Goal: Contribute content: Add original content to the website for others to see

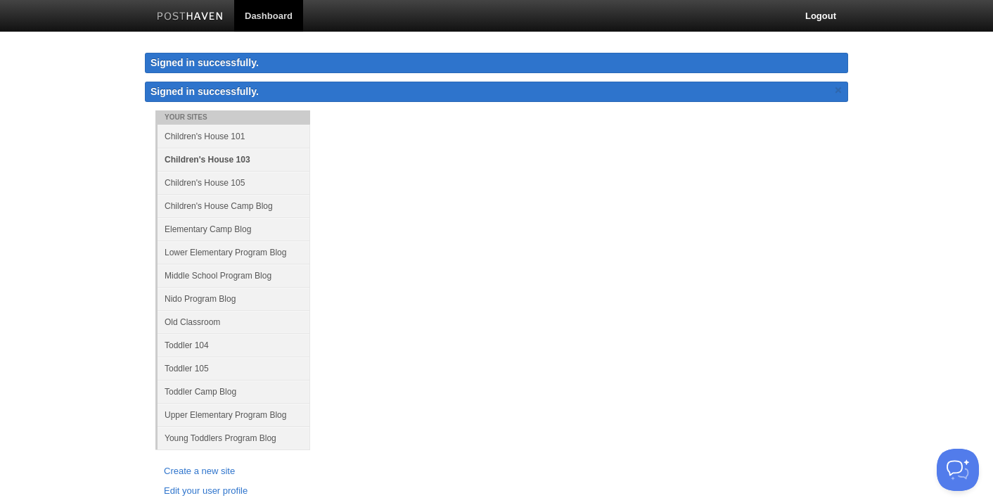
click at [233, 158] on link "Children's House 103" at bounding box center [234, 159] width 153 height 23
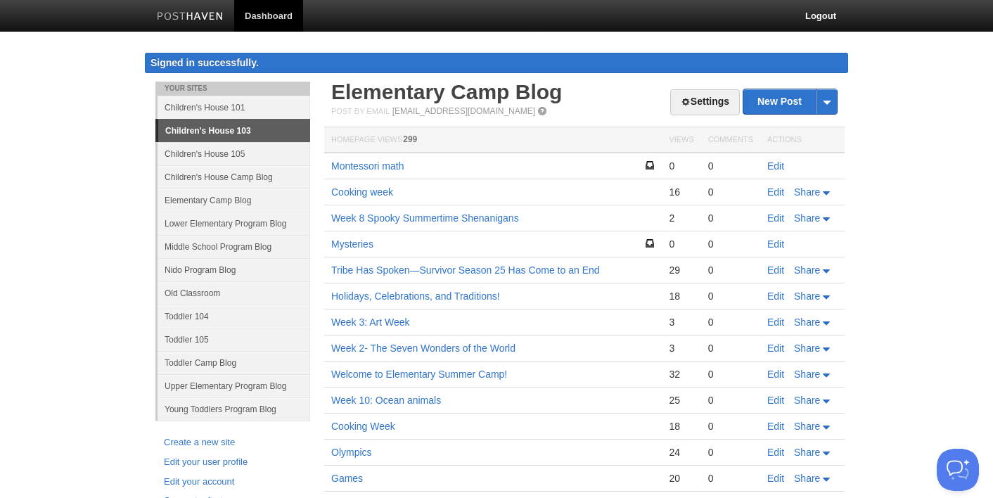
click at [280, 134] on link "Children's House 103" at bounding box center [234, 131] width 152 height 23
click at [237, 130] on link "Children's House 103" at bounding box center [234, 131] width 152 height 23
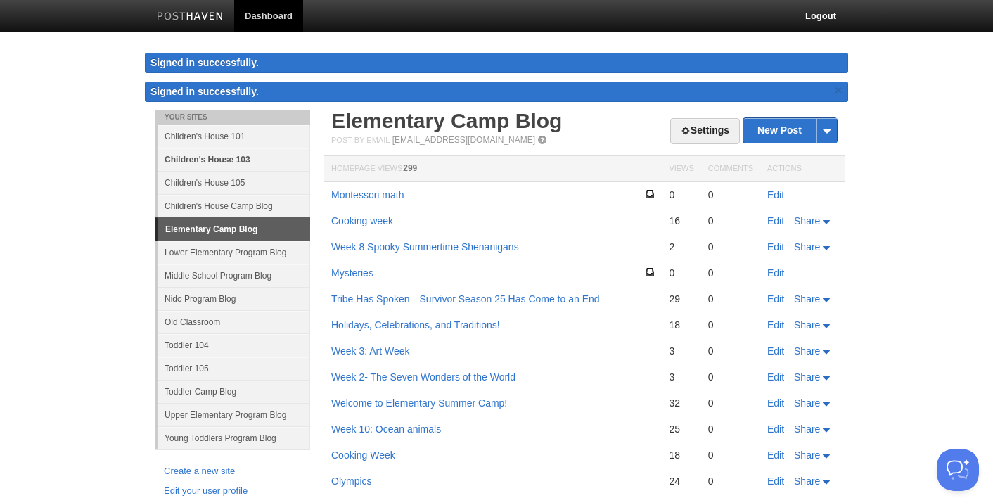
click at [224, 156] on link "Children's House 103" at bounding box center [234, 159] width 153 height 23
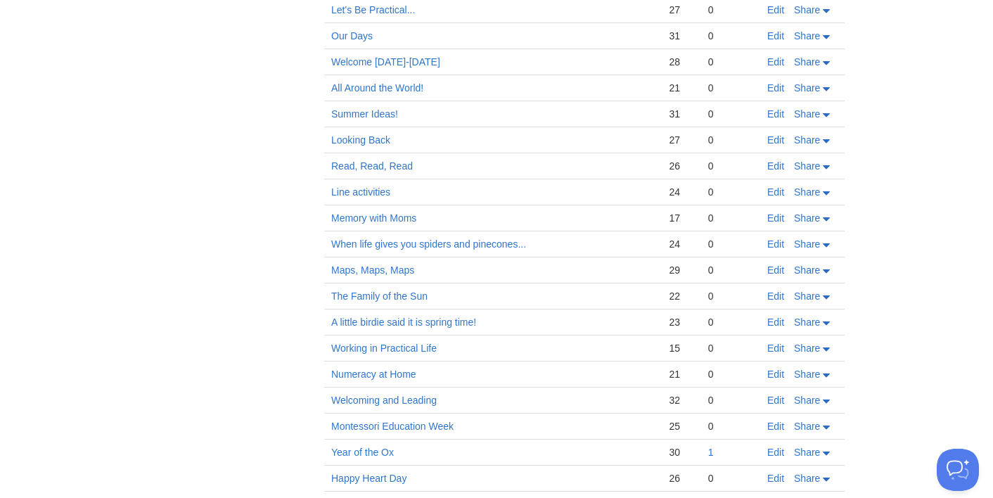
scroll to position [4166, 0]
click at [376, 267] on link "Maps, Maps, Maps" at bounding box center [372, 268] width 83 height 11
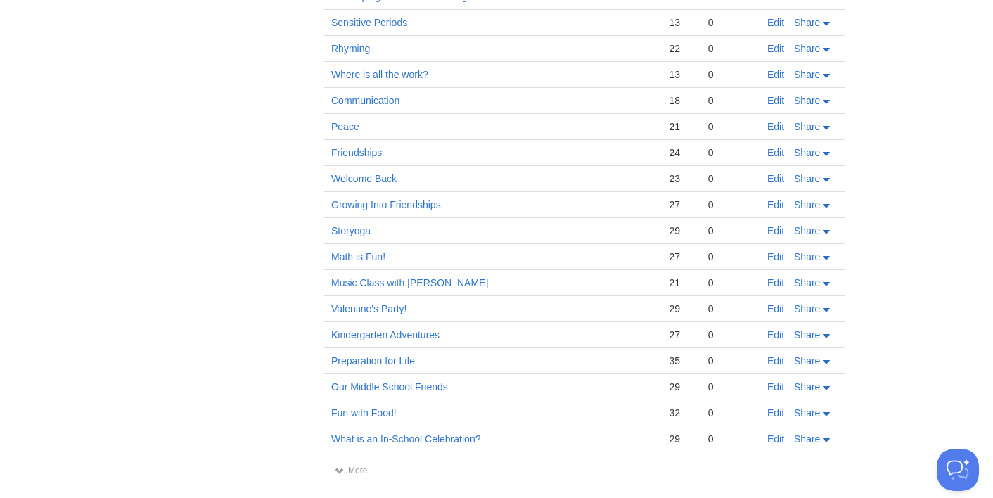
scroll to position [4912, 0]
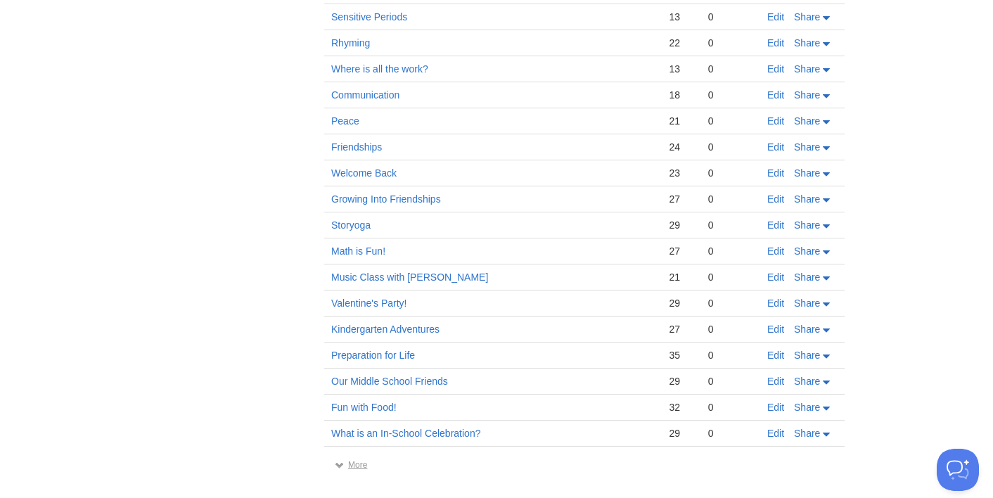
click at [349, 466] on link "More" at bounding box center [351, 465] width 32 height 10
click at [355, 466] on link "More" at bounding box center [351, 465] width 32 height 10
click at [338, 464] on span at bounding box center [340, 465] width 10 height 10
click at [340, 464] on span at bounding box center [340, 465] width 10 height 10
click at [355, 463] on link "More" at bounding box center [351, 465] width 32 height 10
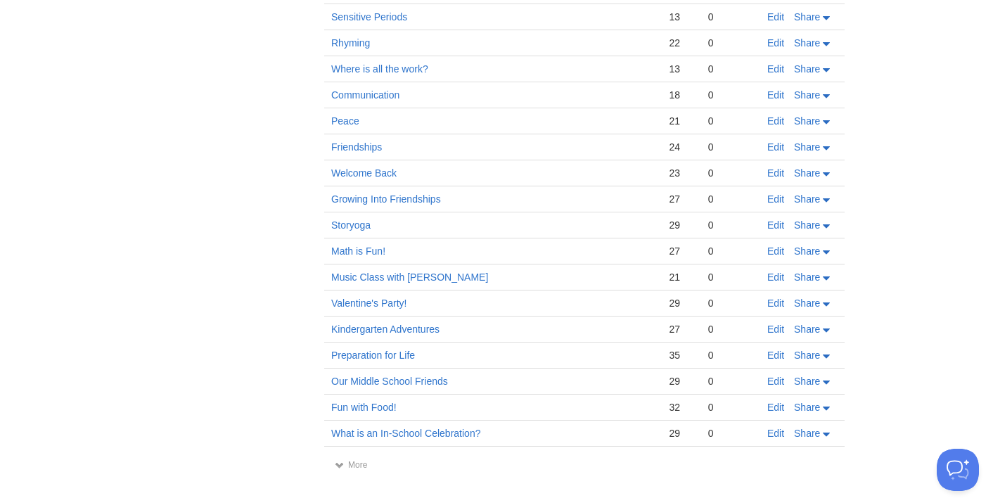
click at [359, 461] on link "More" at bounding box center [351, 465] width 32 height 10
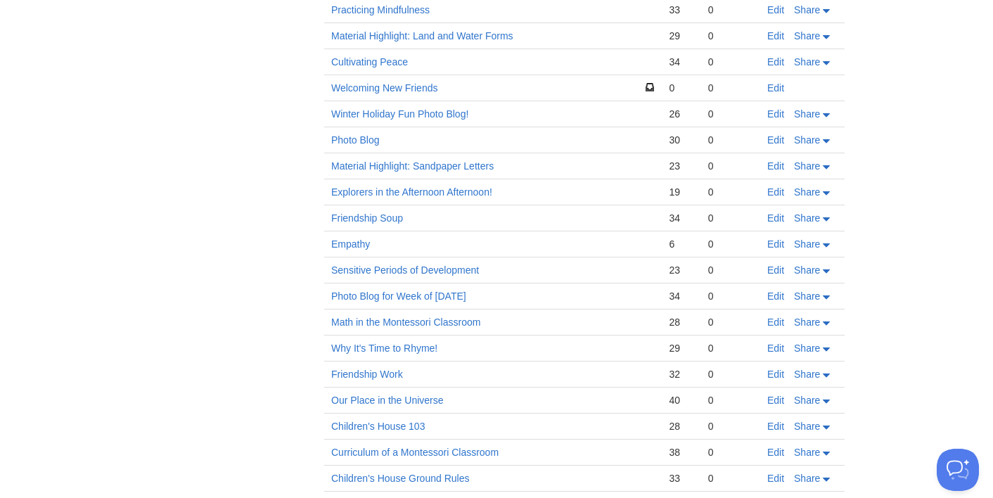
scroll to position [1775, 0]
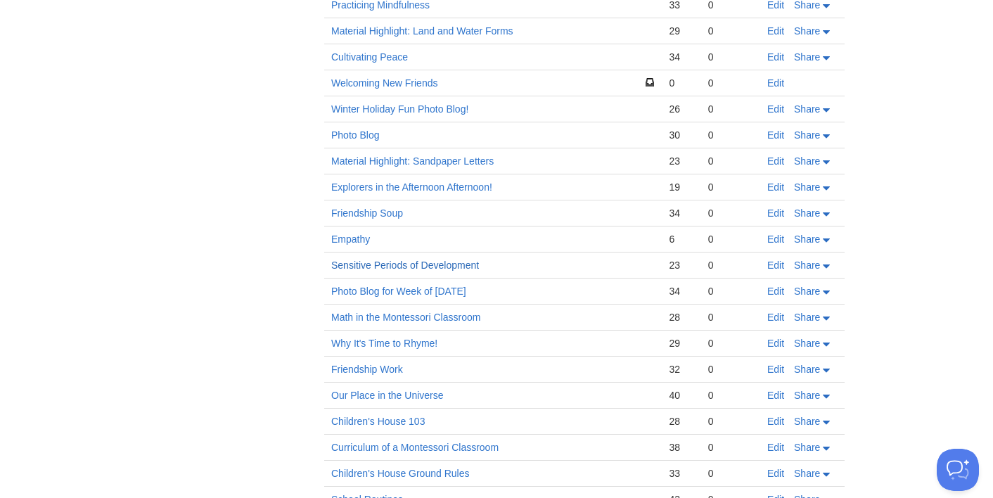
click at [409, 266] on link "Sensitive Periods of Development" at bounding box center [405, 265] width 148 height 11
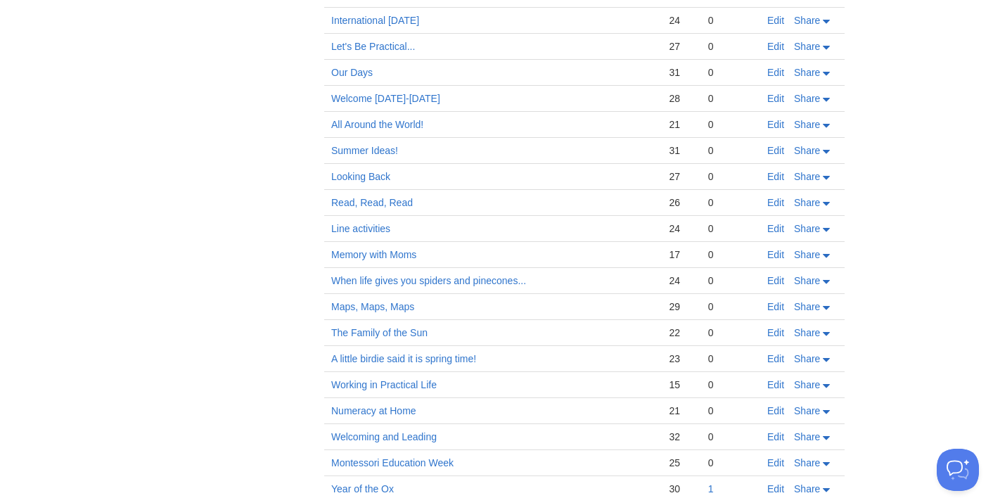
scroll to position [4126, 0]
click at [389, 310] on link "Maps, Maps, Maps" at bounding box center [372, 307] width 83 height 11
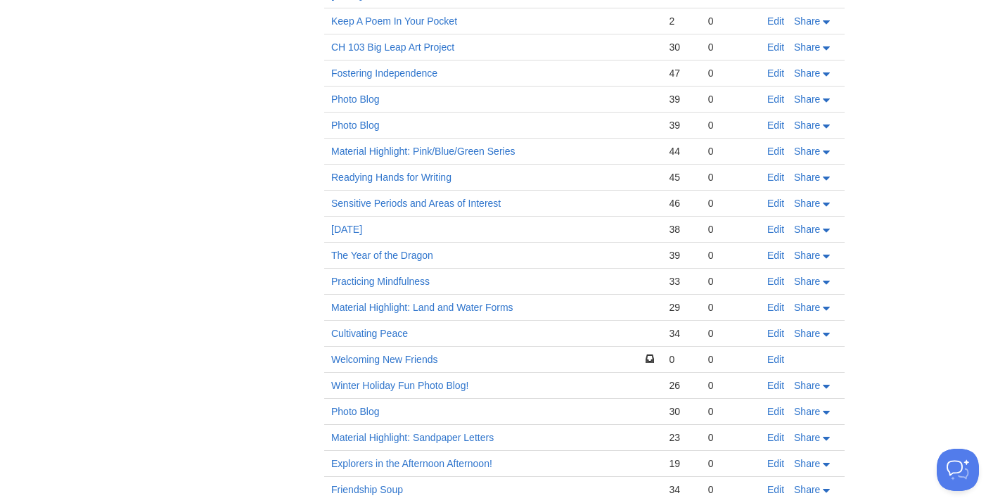
scroll to position [1503, 0]
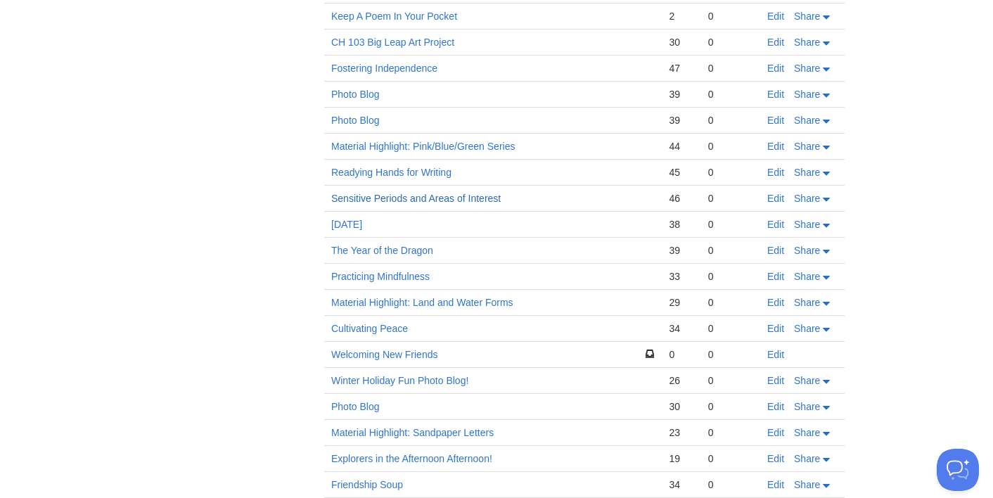
click at [369, 199] on link "Sensitive Periods and Areas of Interest" at bounding box center [416, 198] width 170 height 11
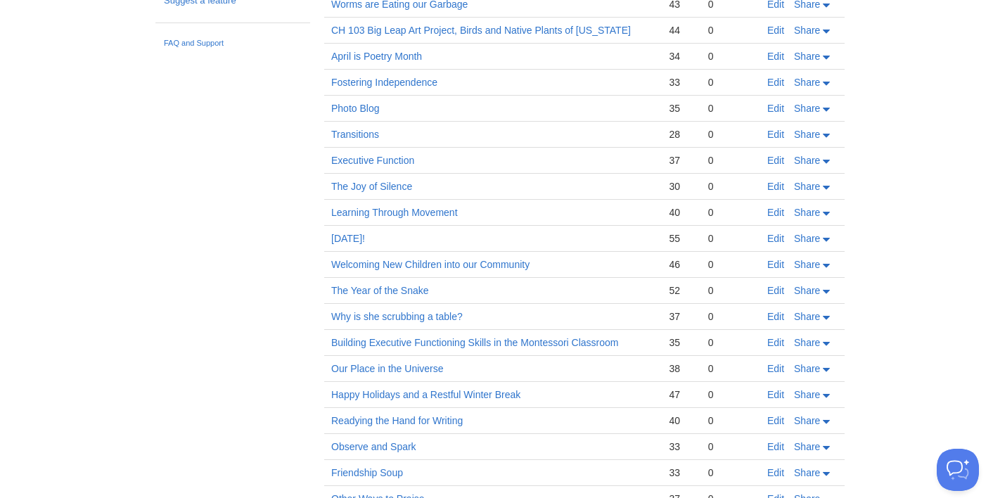
scroll to position [0, 0]
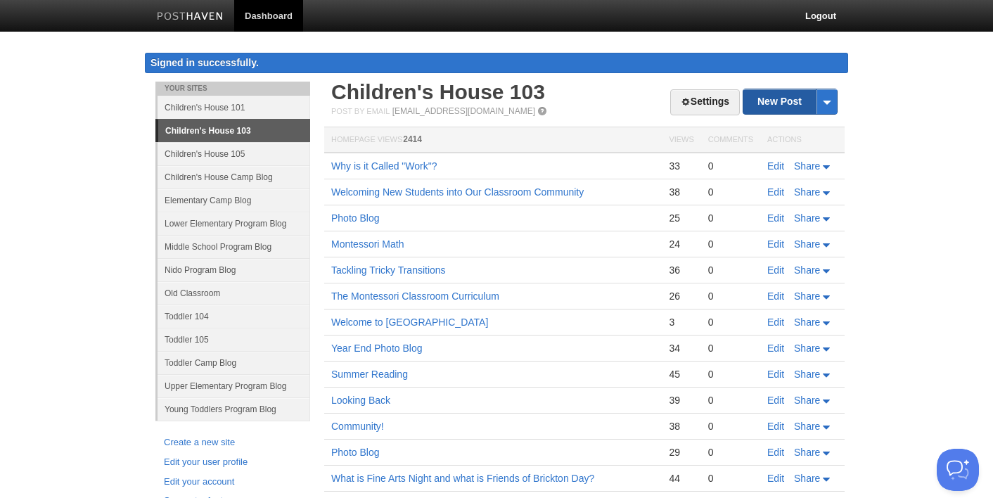
click at [769, 100] on link "New Post" at bounding box center [791, 101] width 94 height 25
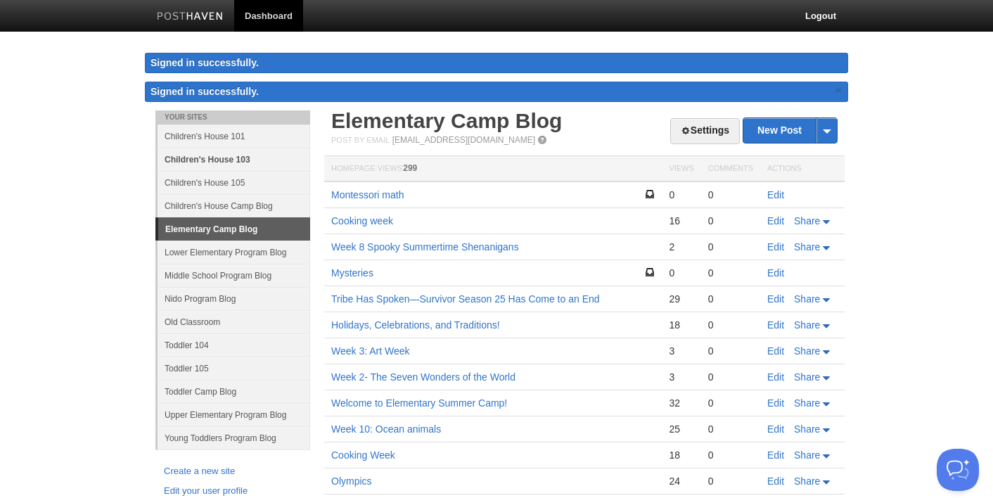
click at [232, 158] on link "Children's House 103" at bounding box center [234, 159] width 153 height 23
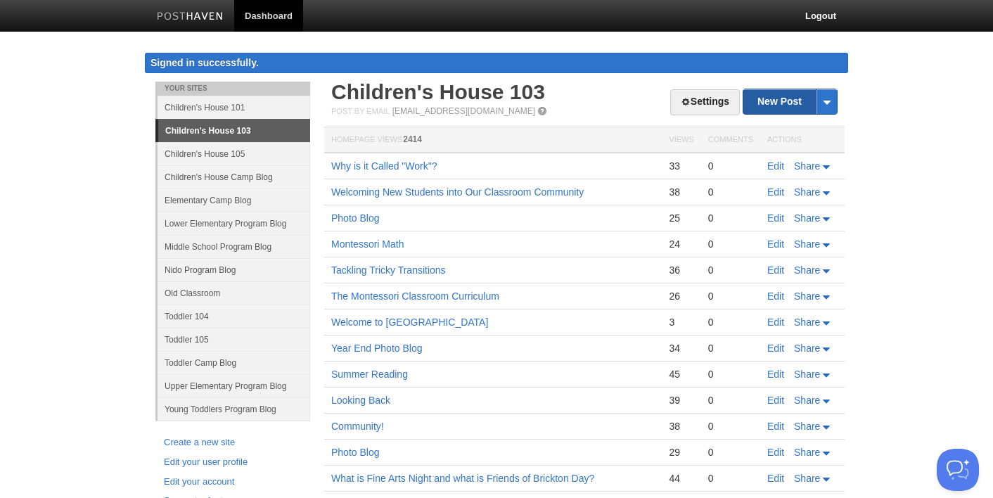
click at [777, 129] on th "Actions" at bounding box center [802, 140] width 84 height 26
click at [781, 96] on link "New Post" at bounding box center [791, 101] width 94 height 25
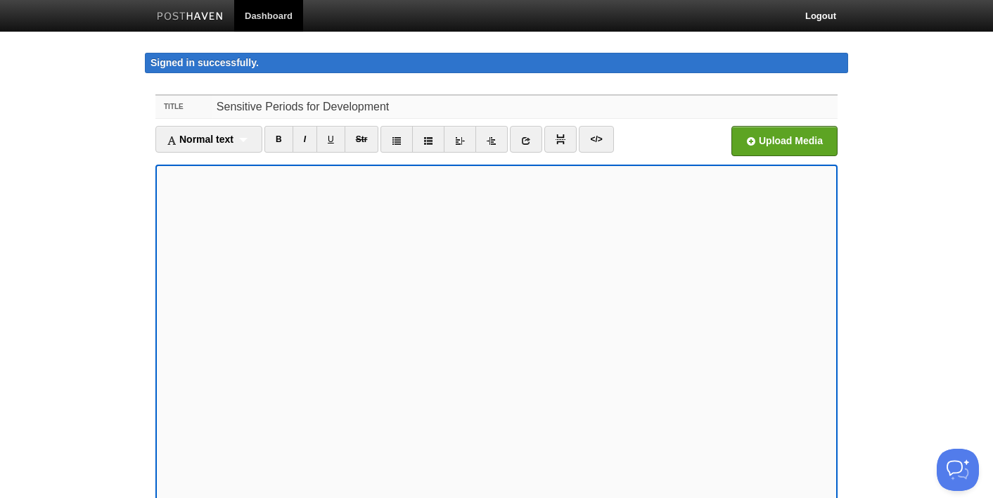
click at [390, 107] on input "Sensitive Periods for Development" at bounding box center [524, 107] width 625 height 23
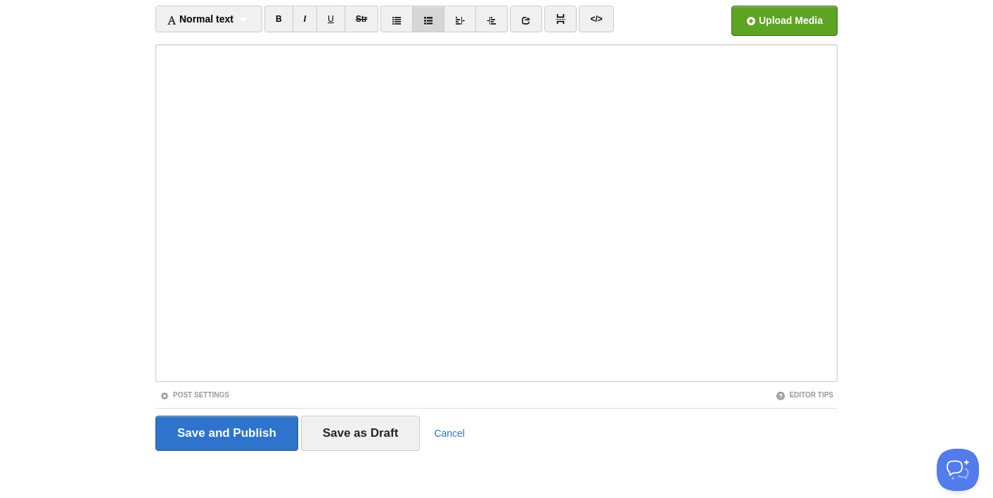
scroll to position [125, 0]
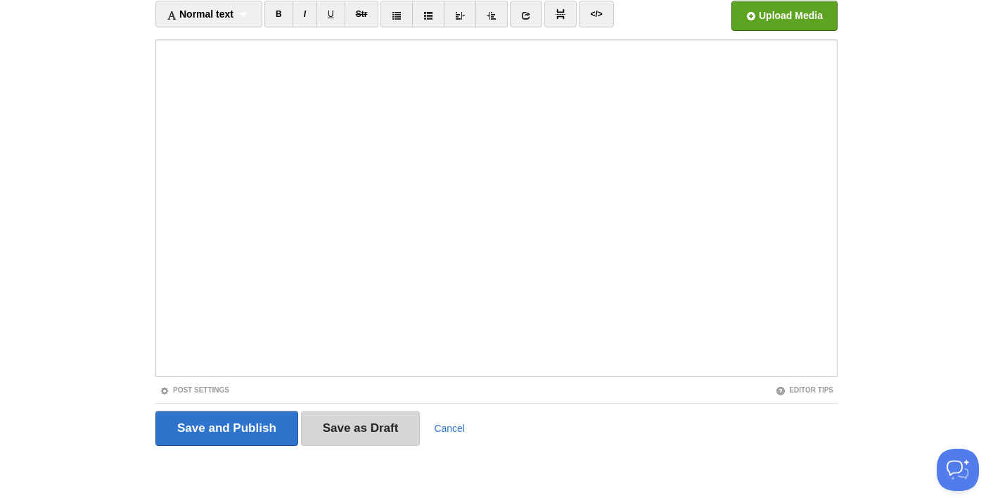
type input "Sensitive Periods for Development and Areas of Interest"
click at [360, 431] on input "Save as Draft" at bounding box center [361, 428] width 120 height 35
click at [373, 421] on input "Save as Draft" at bounding box center [361, 428] width 120 height 35
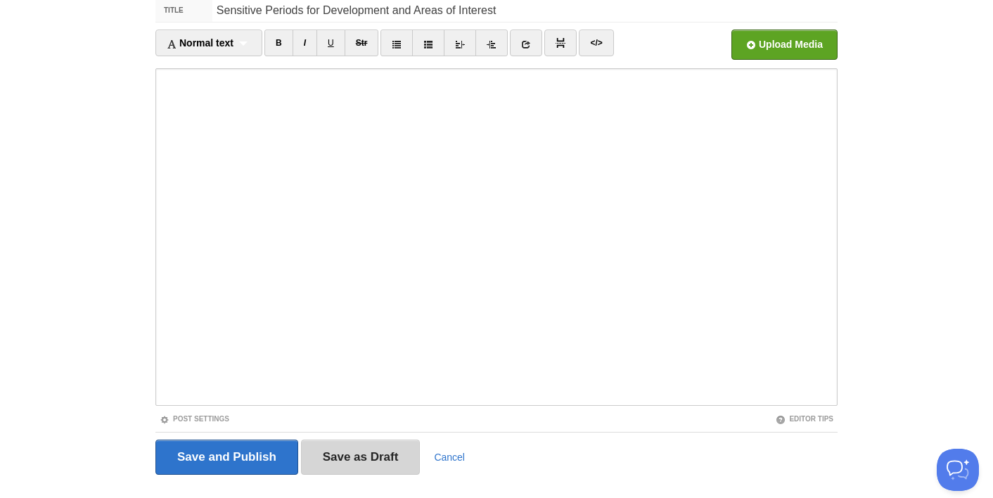
scroll to position [82, 0]
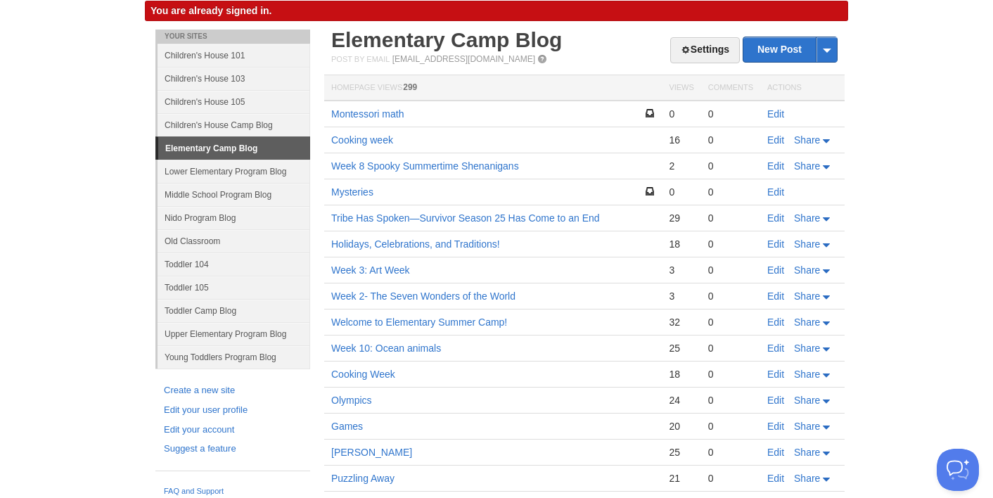
scroll to position [29, 0]
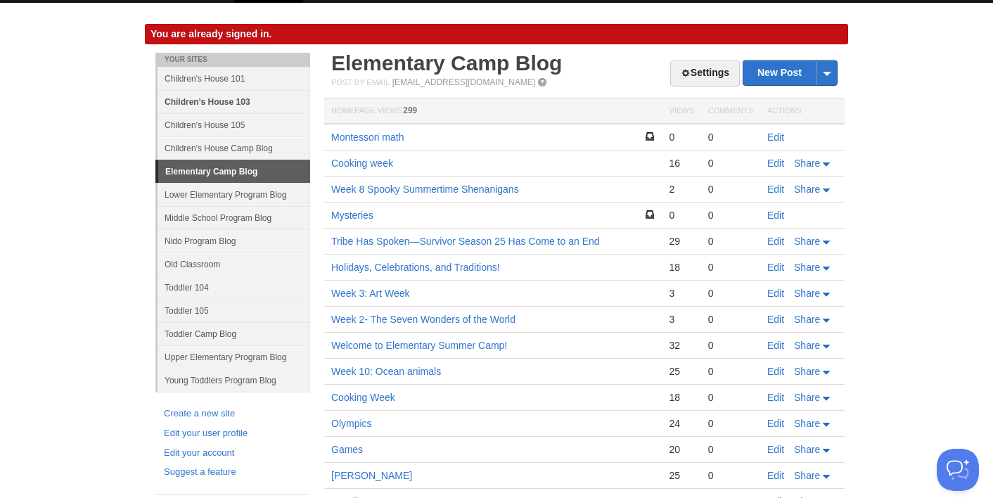
click at [224, 98] on link "Children's House 103" at bounding box center [234, 101] width 153 height 23
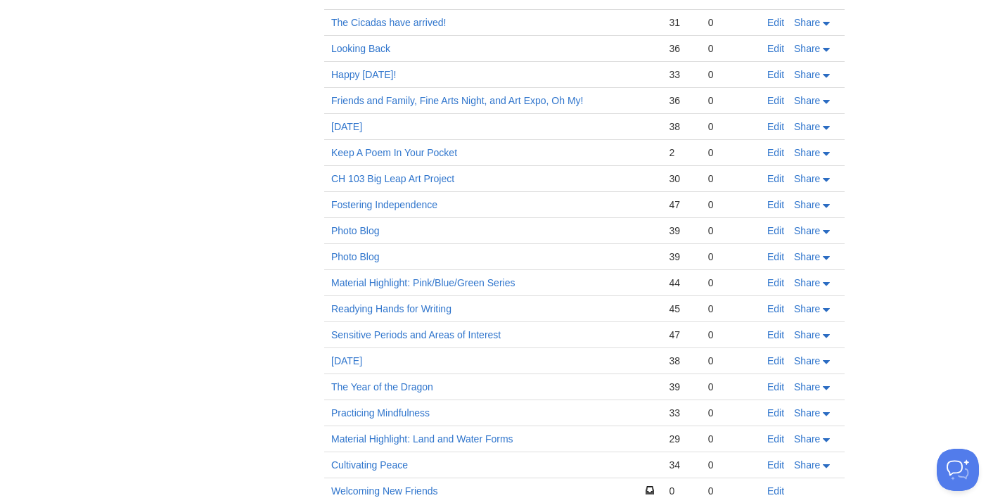
scroll to position [1372, 0]
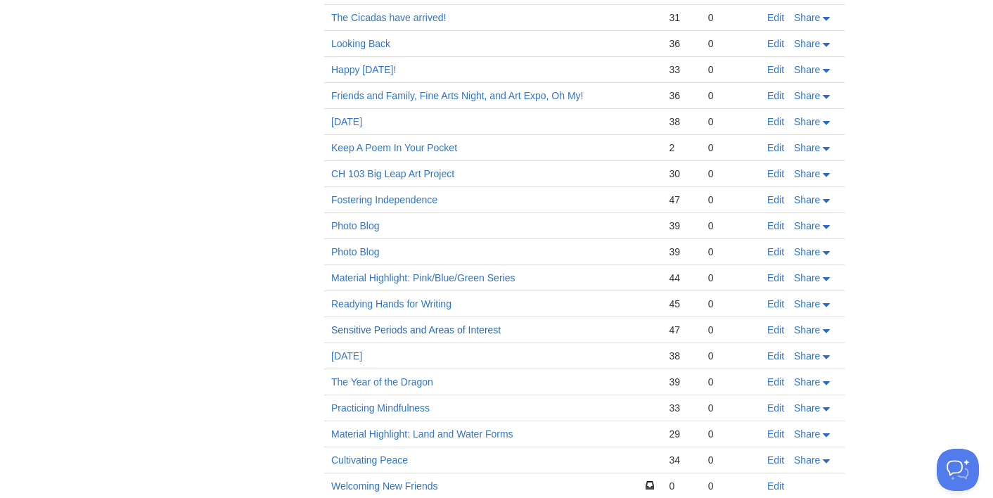
click at [387, 326] on link "Sensitive Periods and Areas of Interest" at bounding box center [416, 329] width 170 height 11
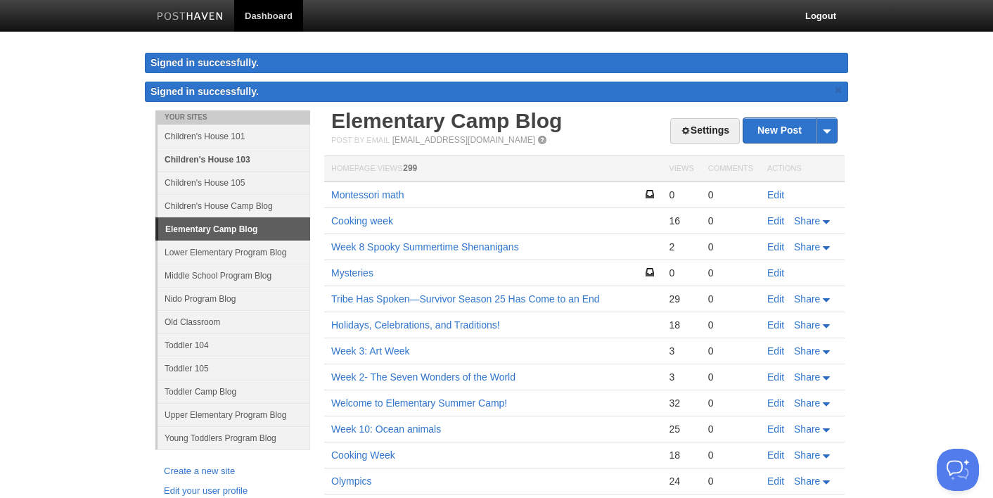
click at [188, 160] on link "Children's House 103" at bounding box center [234, 159] width 153 height 23
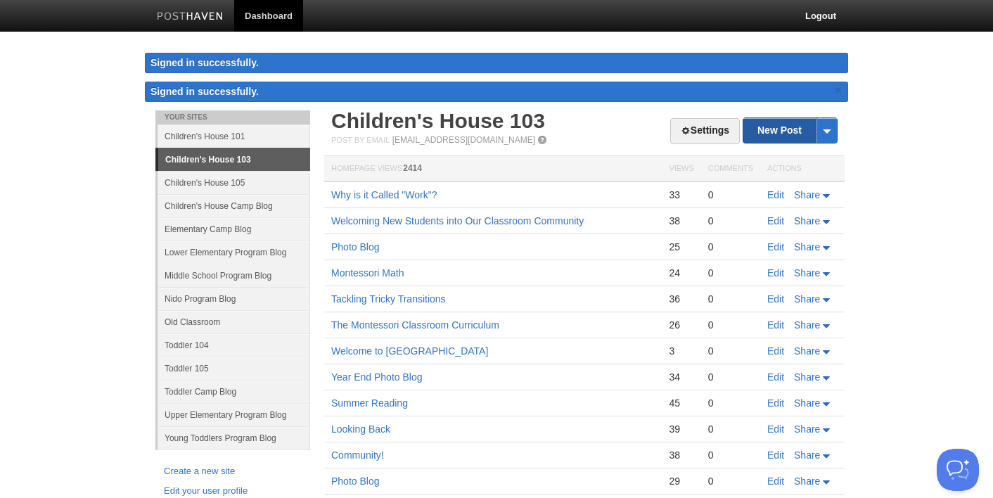
click at [766, 122] on link "New Post" at bounding box center [791, 130] width 94 height 25
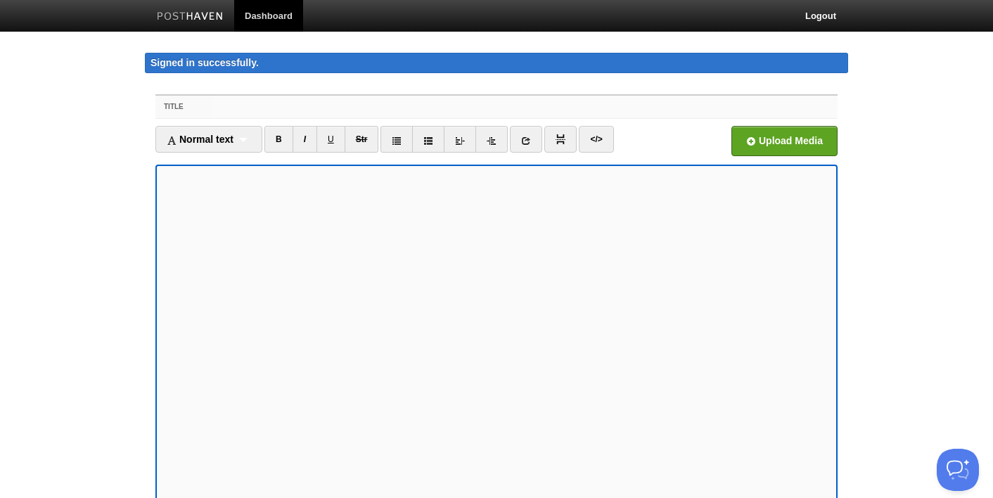
click at [226, 110] on input "Title" at bounding box center [524, 107] width 625 height 23
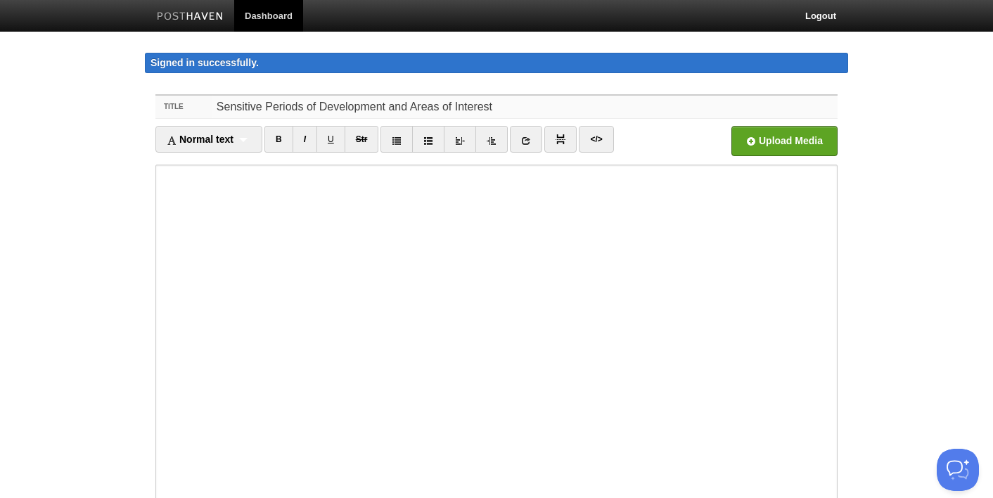
scroll to position [125, 0]
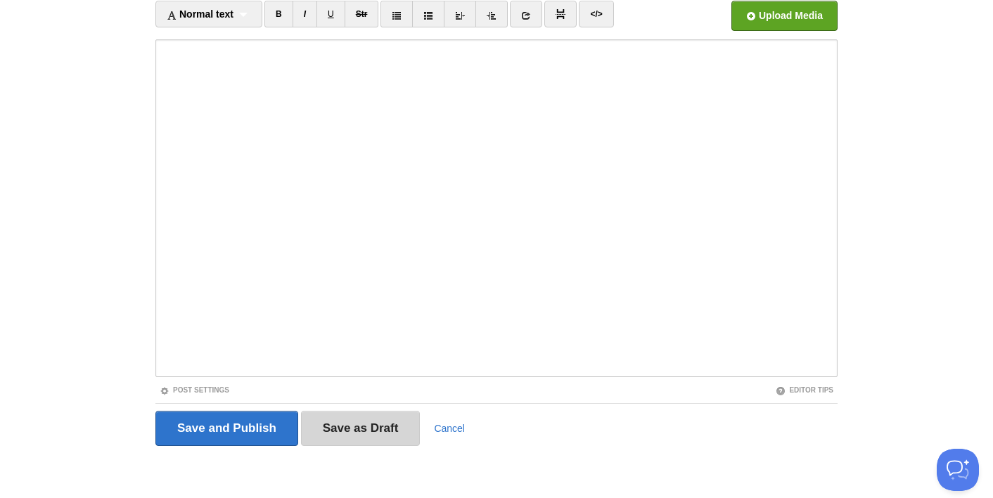
type input "Sensitive Periods of Development and Areas of Interest"
click at [381, 423] on input "Save as Draft" at bounding box center [361, 428] width 120 height 35
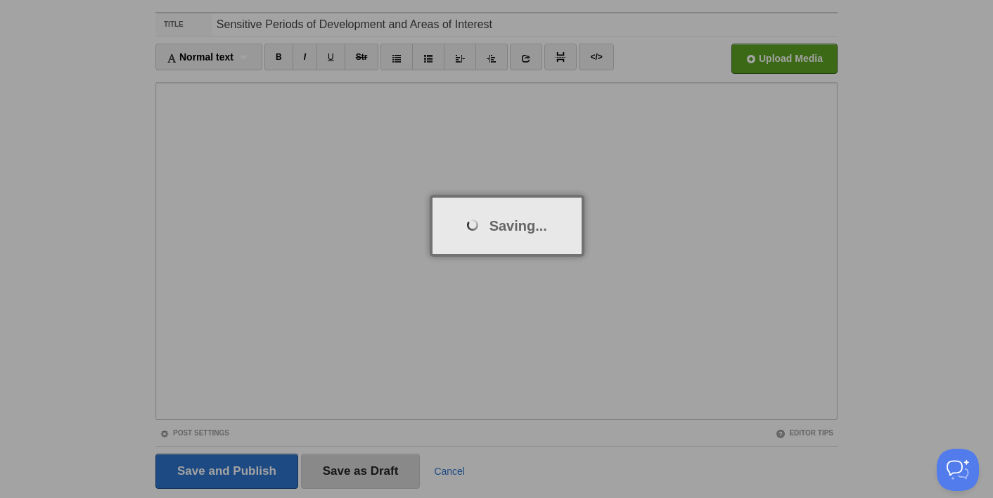
scroll to position [82, 0]
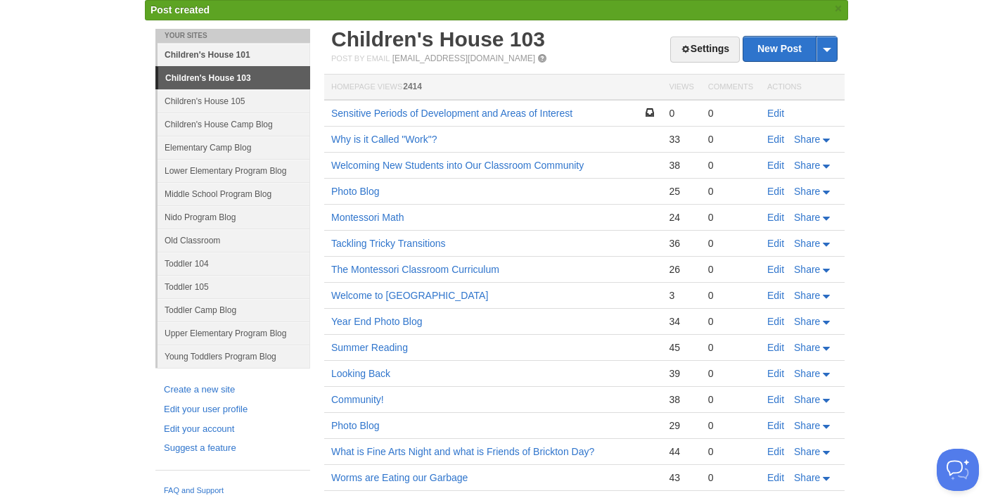
click at [248, 53] on link "Children's House 101" at bounding box center [234, 54] width 153 height 23
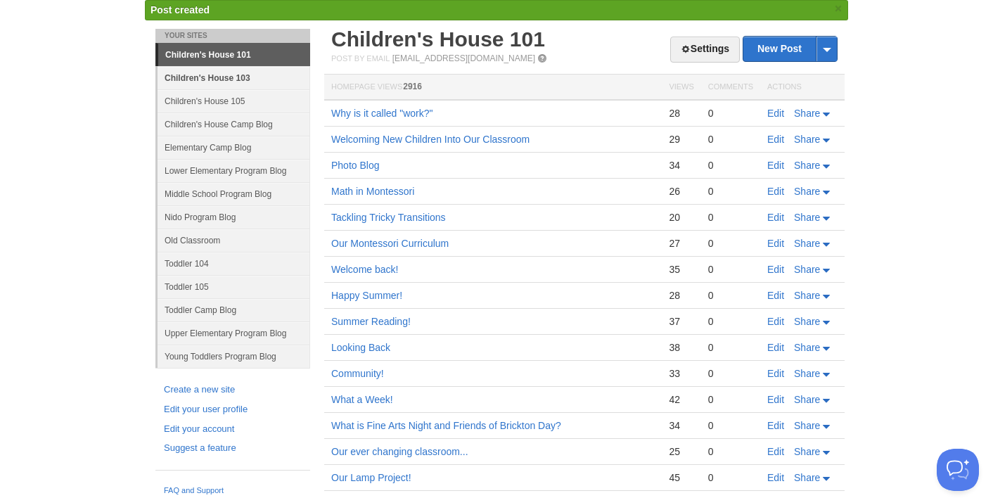
click at [243, 75] on link "Children's House 103" at bounding box center [234, 77] width 153 height 23
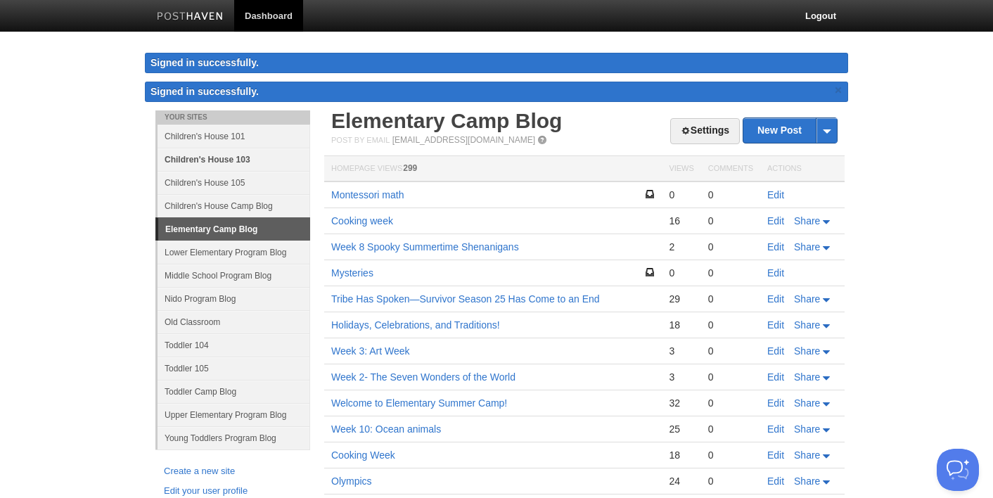
click at [237, 157] on link "Children's House 103" at bounding box center [234, 159] width 153 height 23
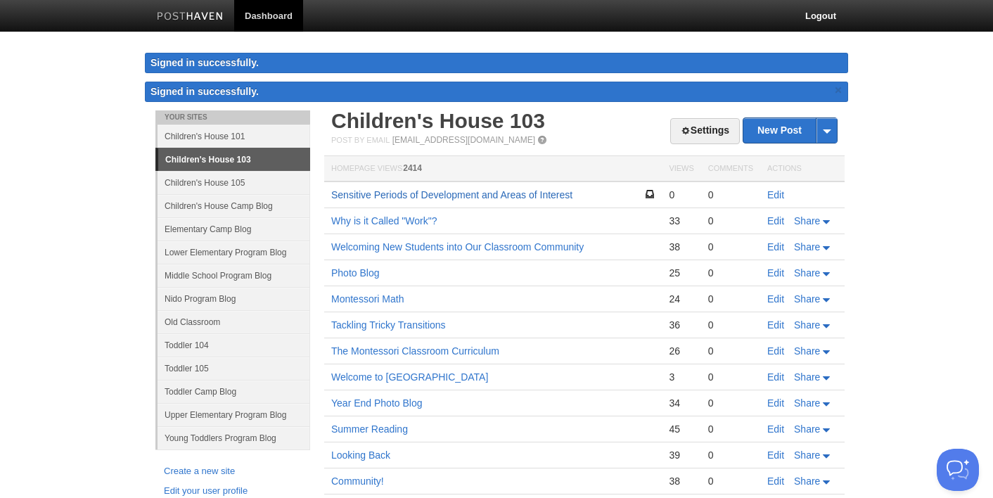
click at [399, 192] on link "Sensitive Periods of Development and Areas of Interest" at bounding box center [451, 194] width 241 height 11
